Goal: Find specific page/section: Find specific page/section

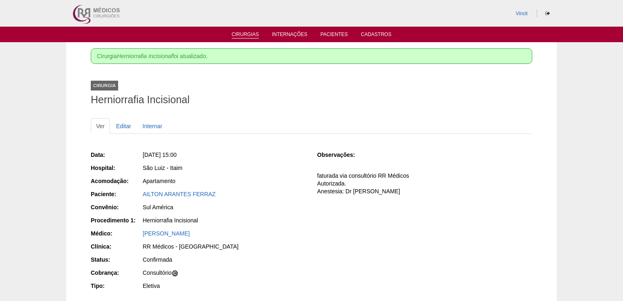
click at [243, 35] on link "Cirurgias" at bounding box center [245, 34] width 27 height 7
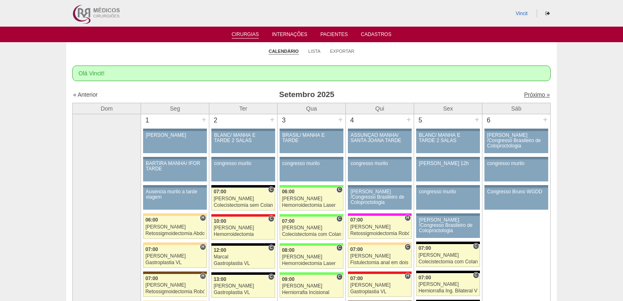
click at [533, 92] on link "Próximo »" at bounding box center [537, 94] width 26 height 7
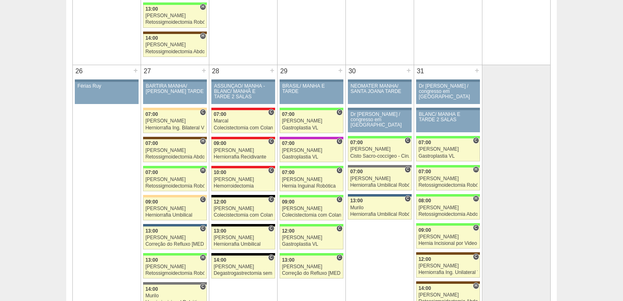
scroll to position [1440, 0]
